Goal: Information Seeking & Learning: Find specific page/section

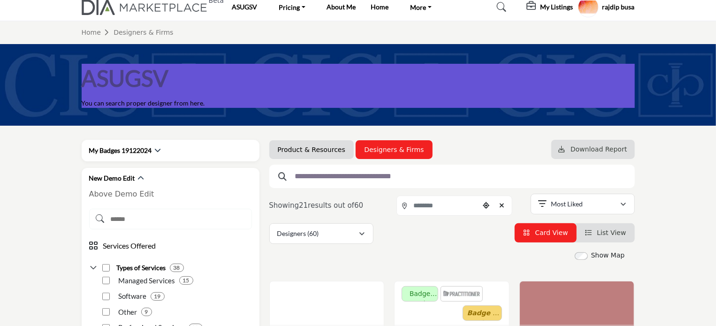
scroll to position [94, 0]
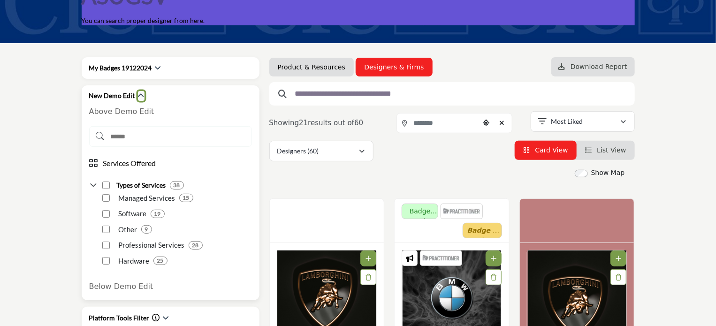
click at [140, 94] on icon "button" at bounding box center [141, 95] width 7 height 7
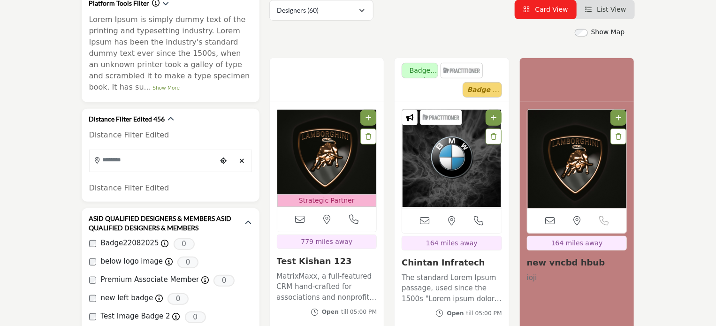
scroll to position [282, 0]
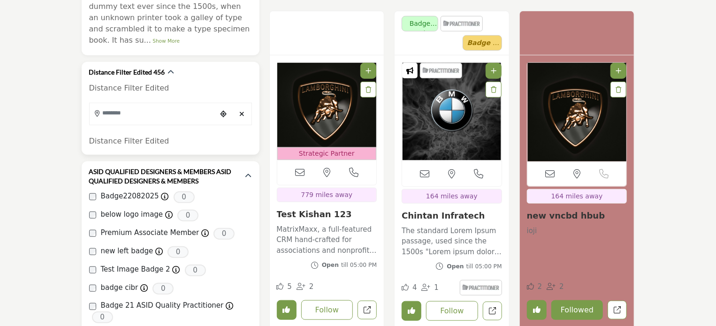
click at [173, 105] on input "Search Location" at bounding box center [153, 113] width 127 height 18
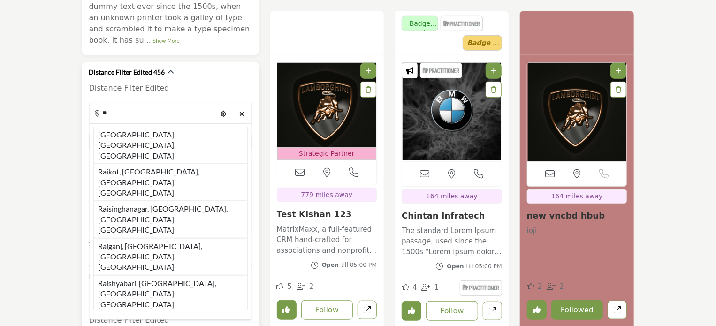
type input "*"
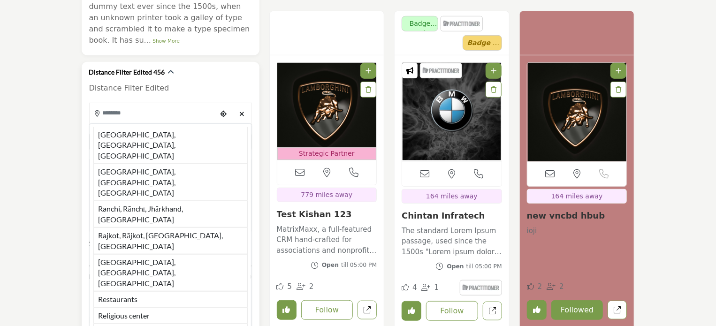
type input "***"
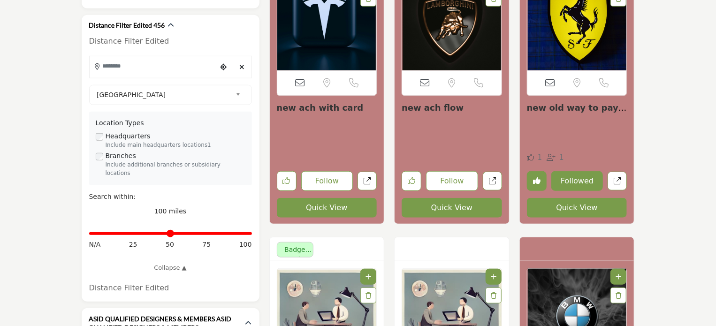
scroll to position [282, 0]
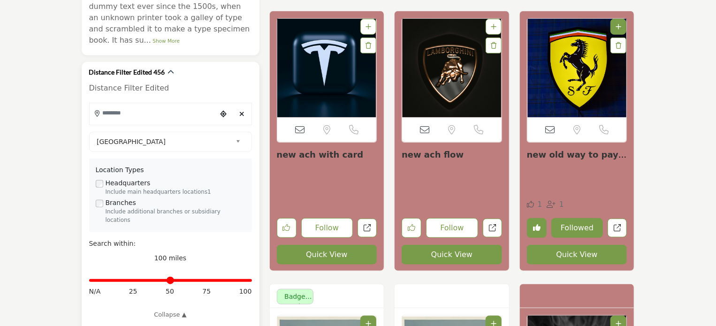
click at [156, 104] on input "Search Location" at bounding box center [153, 113] width 127 height 18
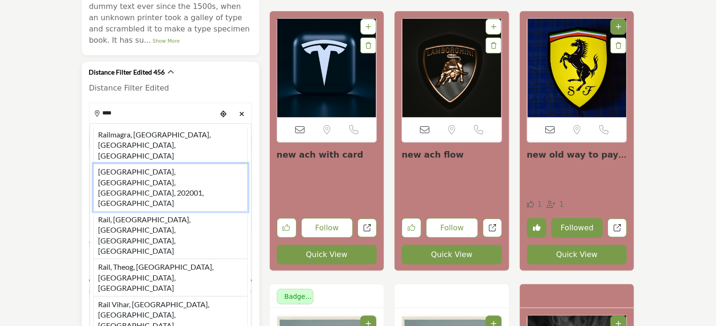
click at [152, 164] on li "[GEOGRAPHIC_DATA], [GEOGRAPHIC_DATA], [GEOGRAPHIC_DATA], 202001, [GEOGRAPHIC_DA…" at bounding box center [170, 188] width 154 height 48
type input "**********"
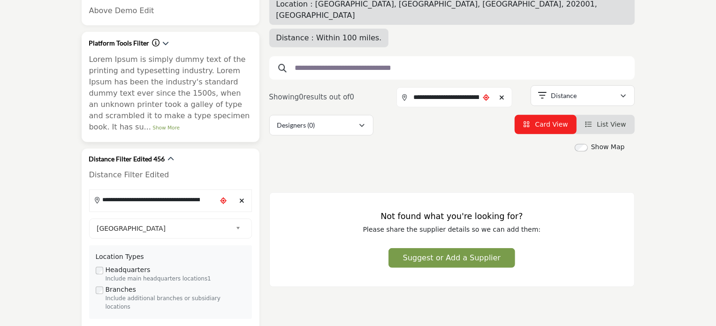
scroll to position [141, 0]
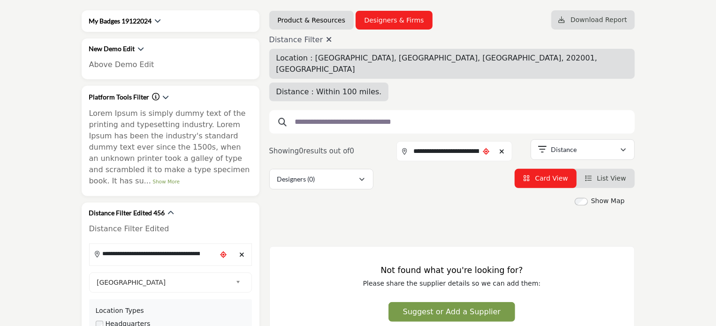
click at [326, 39] on icon at bounding box center [329, 40] width 6 height 8
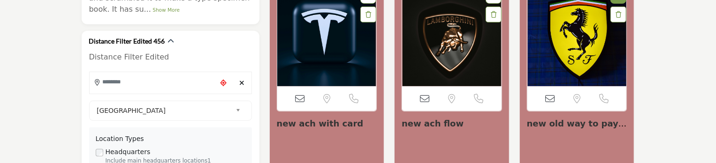
scroll to position [332, 0]
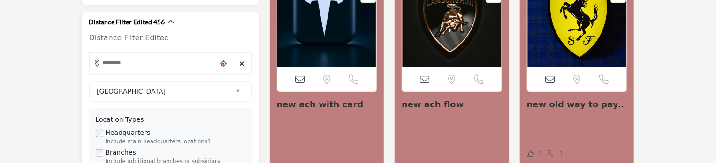
click at [153, 54] on input "Search Location" at bounding box center [153, 63] width 127 height 18
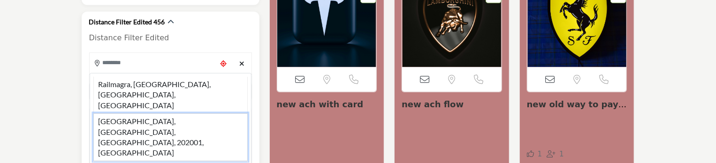
click at [159, 114] on li "[GEOGRAPHIC_DATA], [GEOGRAPHIC_DATA], [GEOGRAPHIC_DATA], 202001, [GEOGRAPHIC_DA…" at bounding box center [170, 138] width 154 height 48
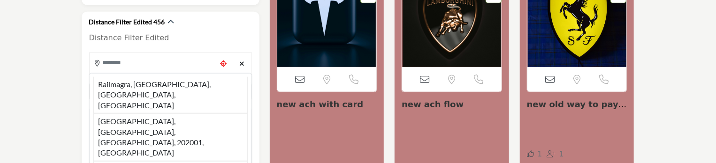
type input "**********"
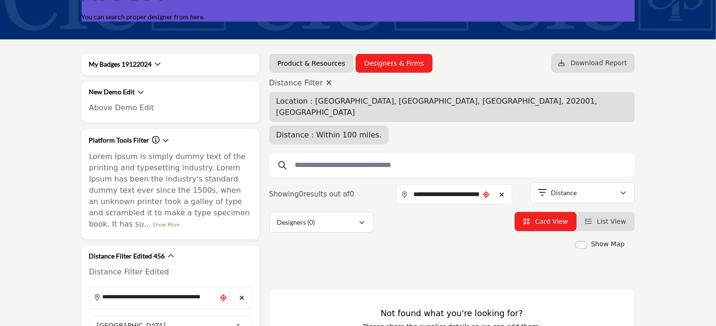
scroll to position [94, 0]
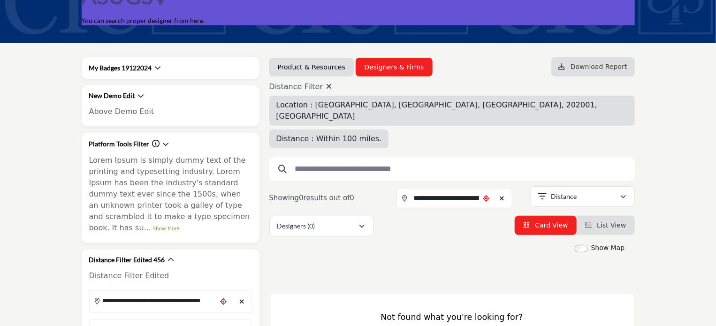
click at [326, 84] on icon at bounding box center [329, 87] width 6 height 8
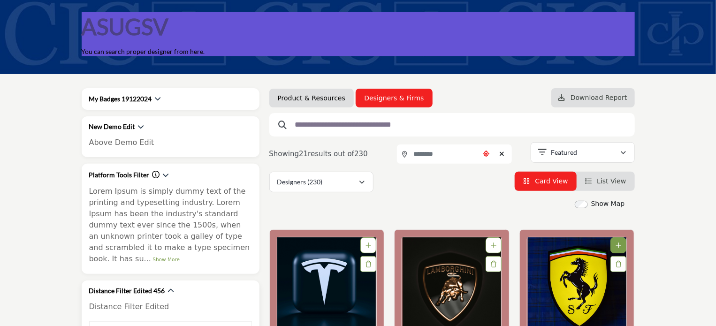
scroll to position [188, 0]
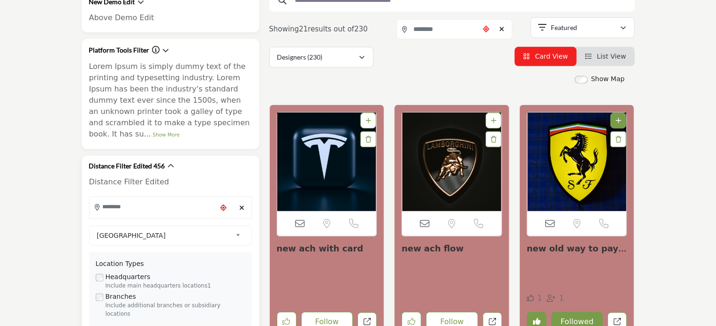
click at [223, 205] on icon "Choose your current location" at bounding box center [223, 208] width 7 height 7
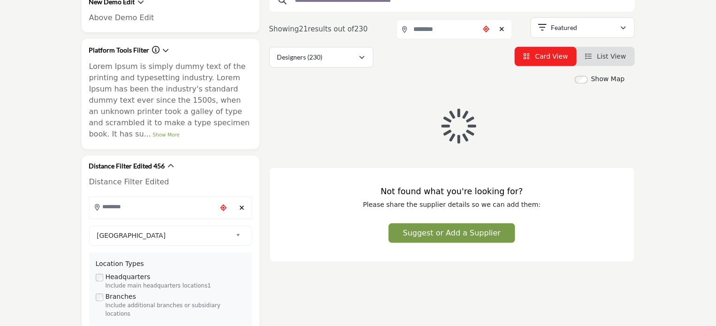
type input "**********"
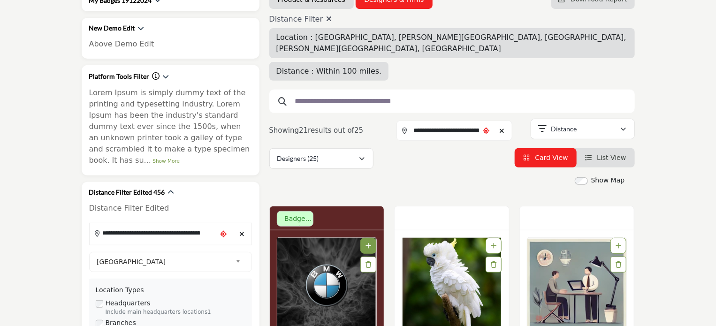
scroll to position [141, 0]
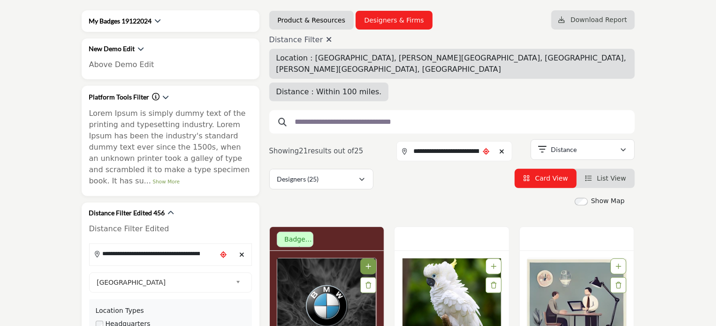
drag, startPoint x: 324, startPoint y: 38, endPoint x: 281, endPoint y: 0, distance: 57.2
click at [326, 38] on icon at bounding box center [329, 40] width 6 height 8
